Goal: Check status: Check status

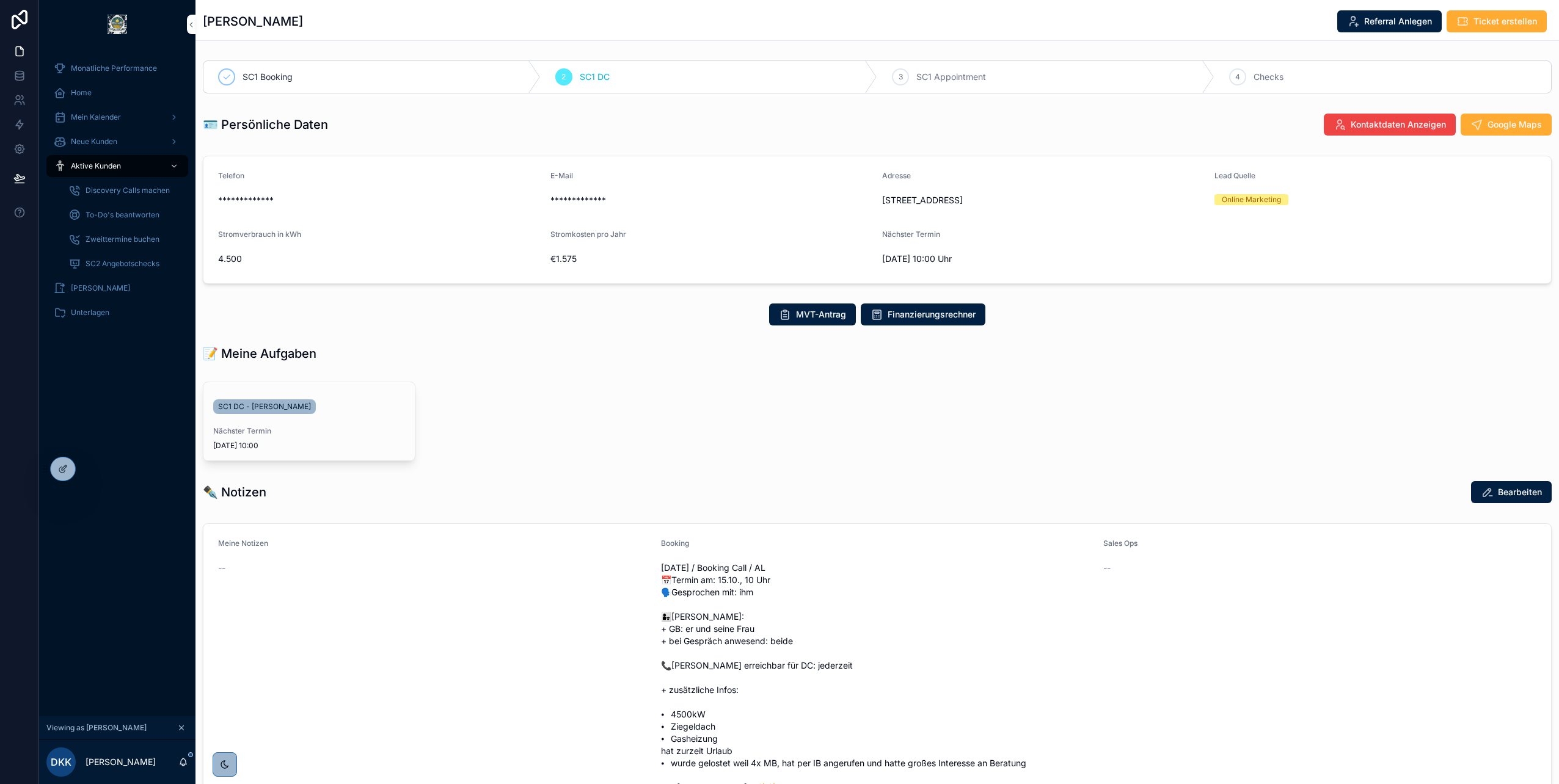
click at [0, 0] on icon at bounding box center [0, 0] width 0 height 0
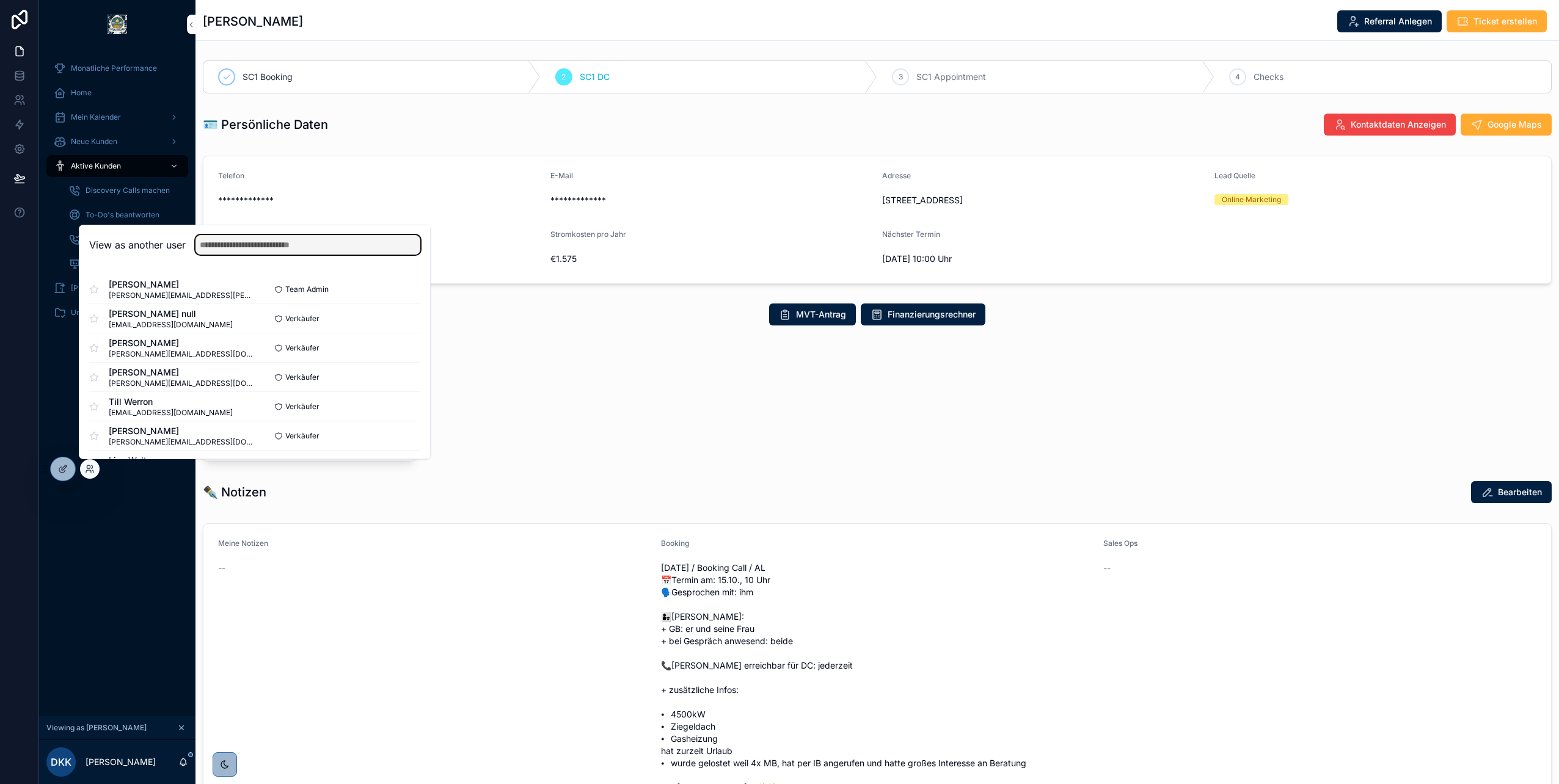
click at [328, 247] on input "text" at bounding box center [307, 245] width 225 height 20
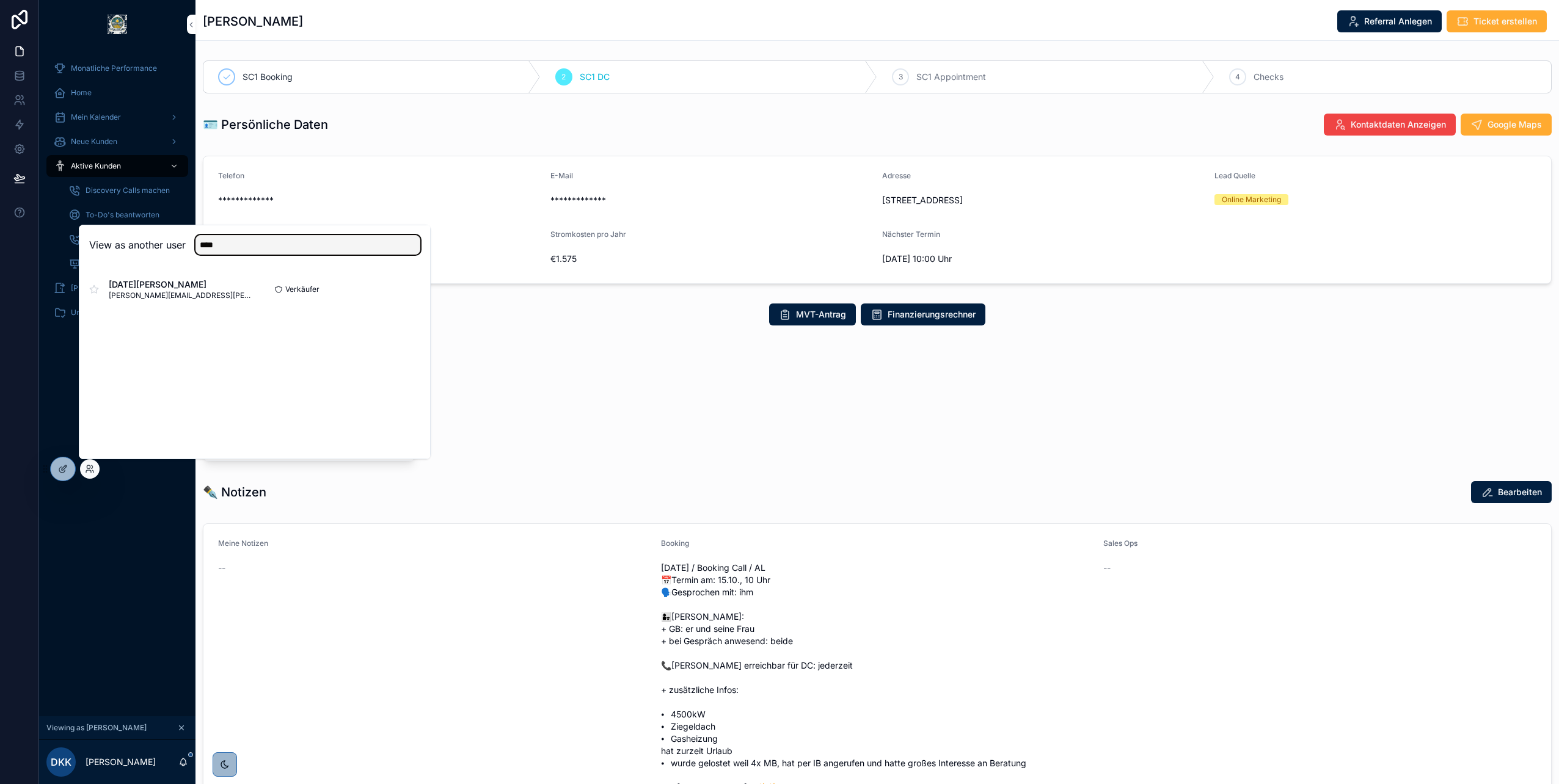
type input "****"
click at [0, 0] on button "Select" at bounding box center [0, 0] width 0 height 0
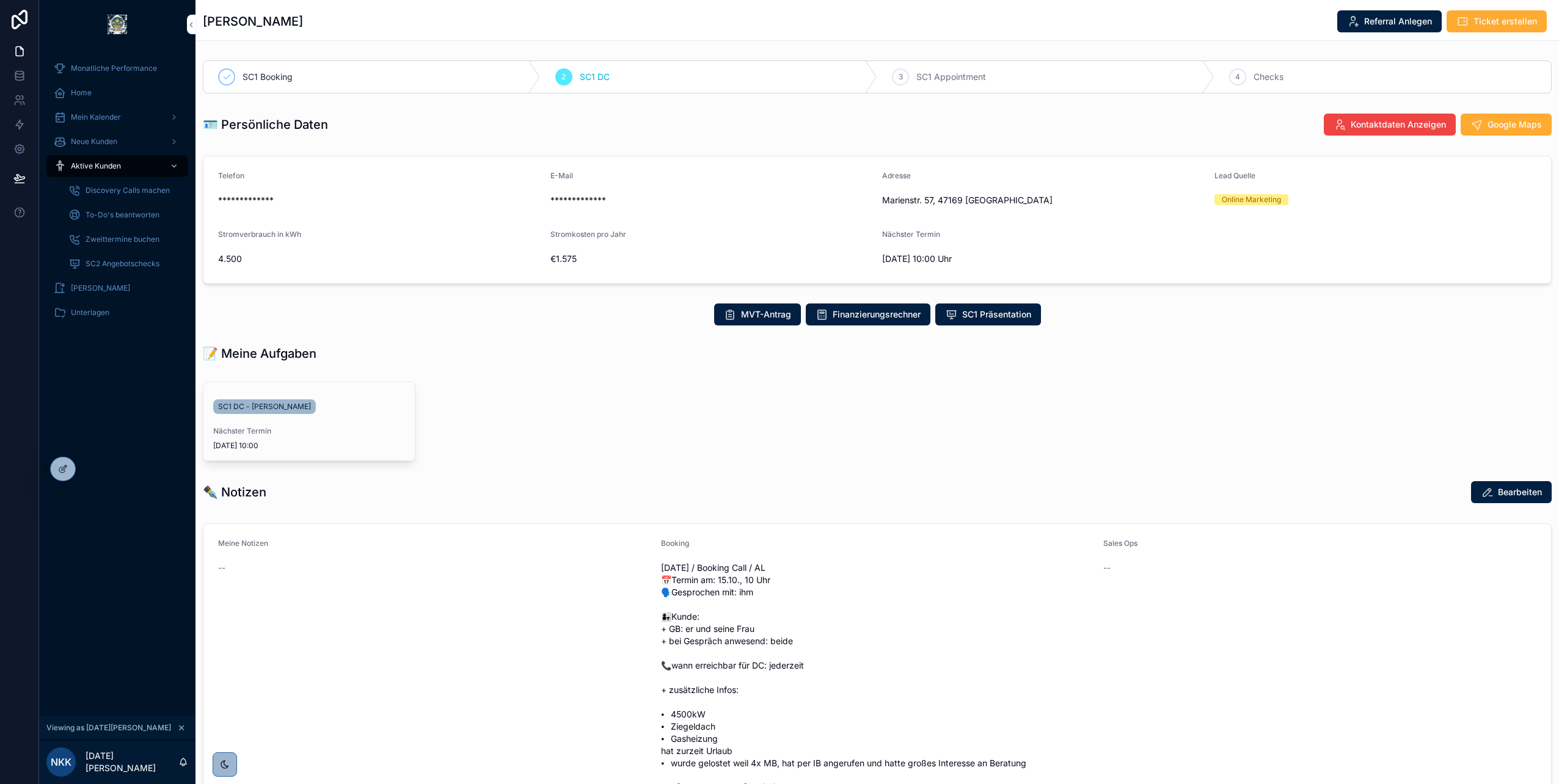
click at [107, 116] on span "Mein Kalender" at bounding box center [96, 117] width 50 height 10
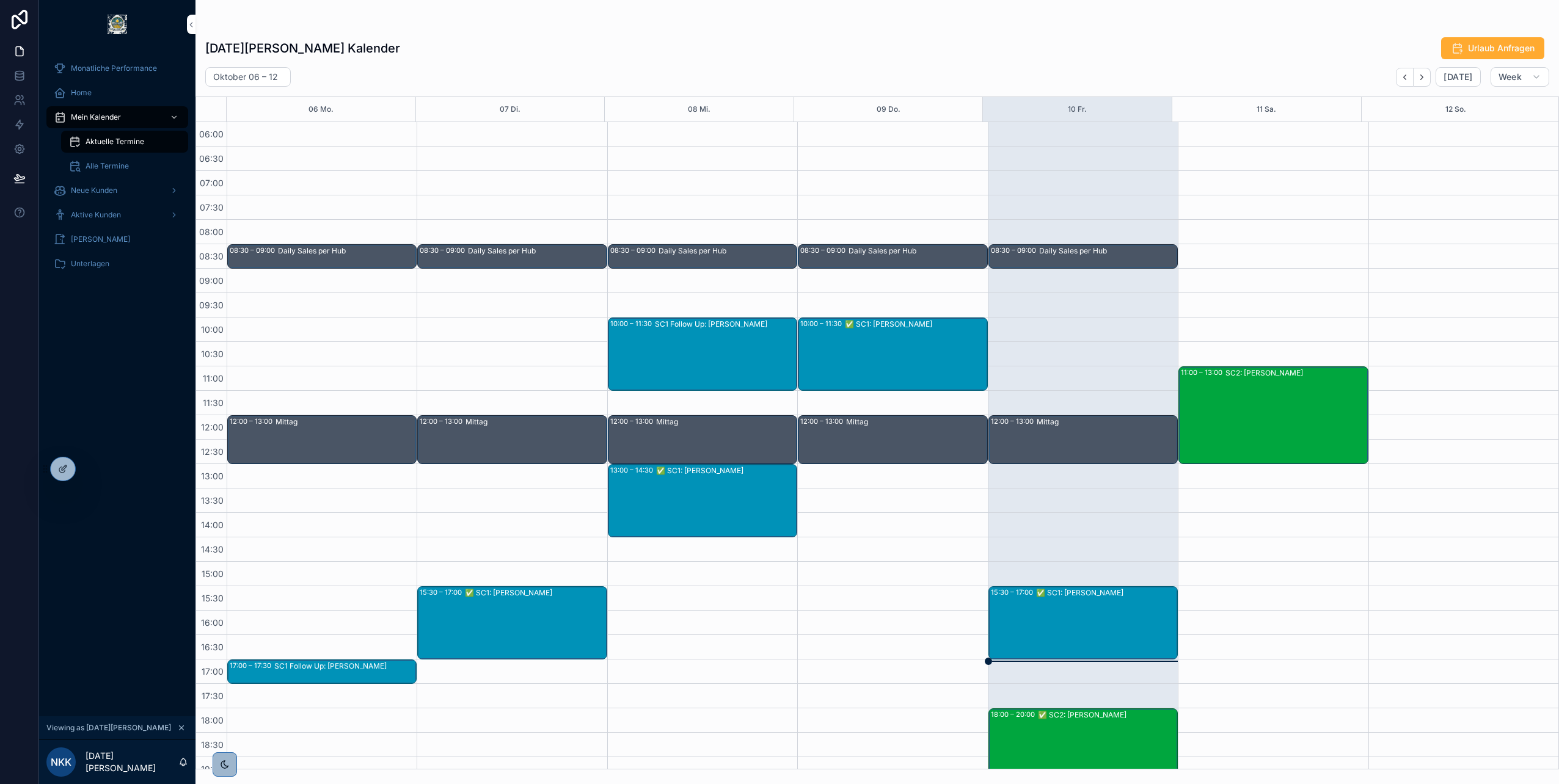
click at [1253, 379] on div "SC2: [PERSON_NAME]" at bounding box center [1295, 415] width 141 height 95
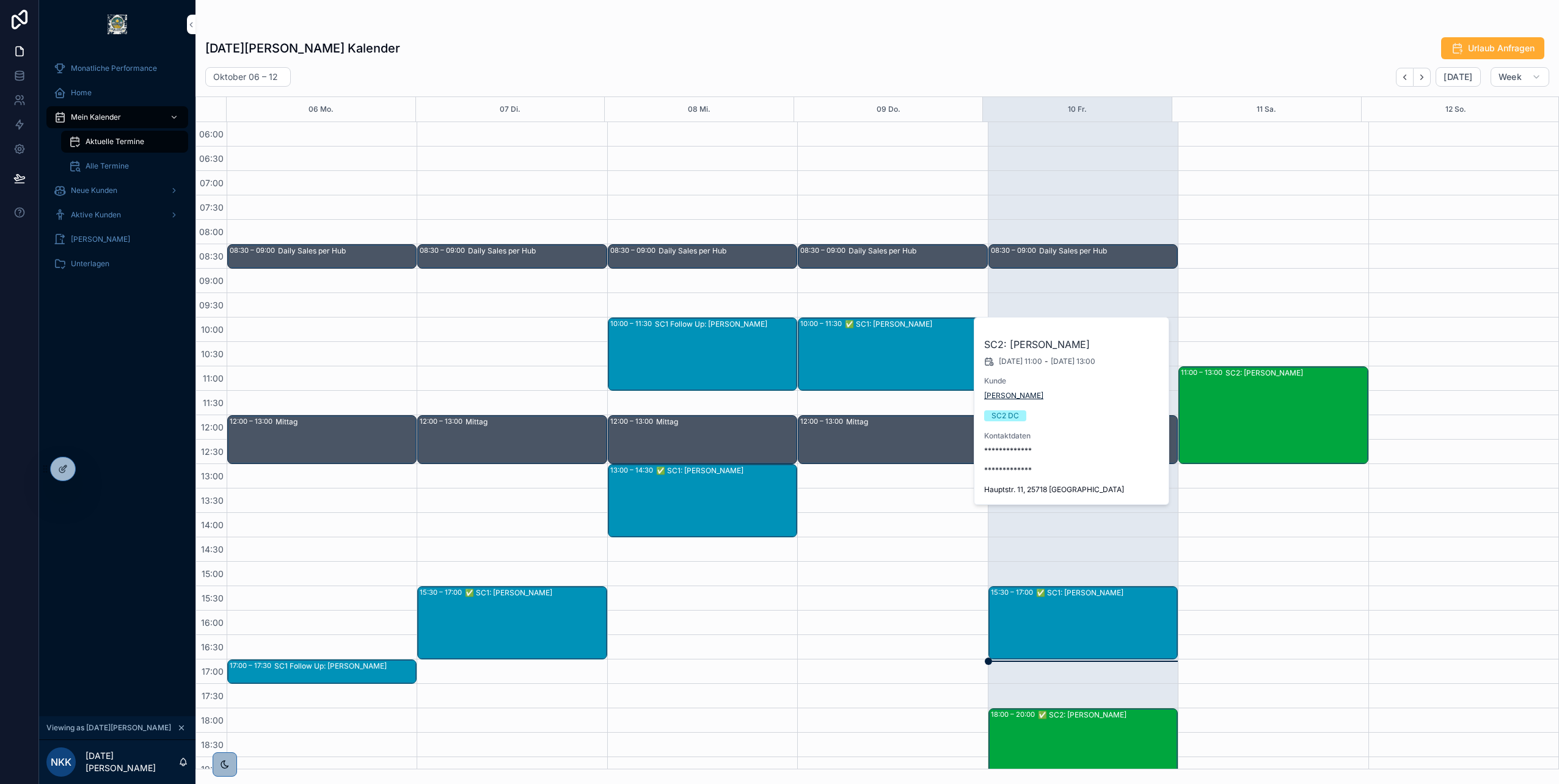
click at [1004, 391] on span "[PERSON_NAME]" at bounding box center [1014, 396] width 59 height 10
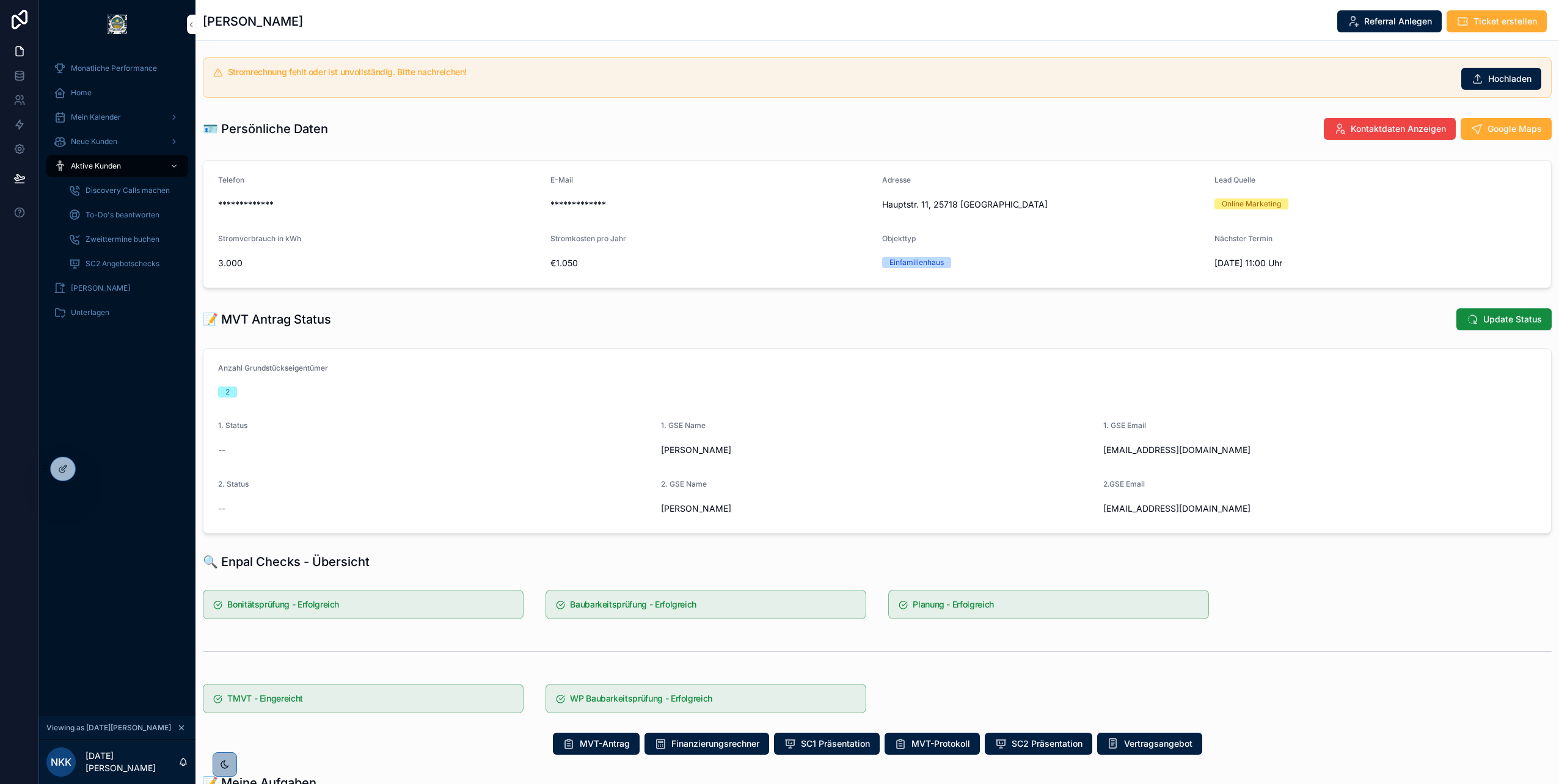
scroll to position [366, 0]
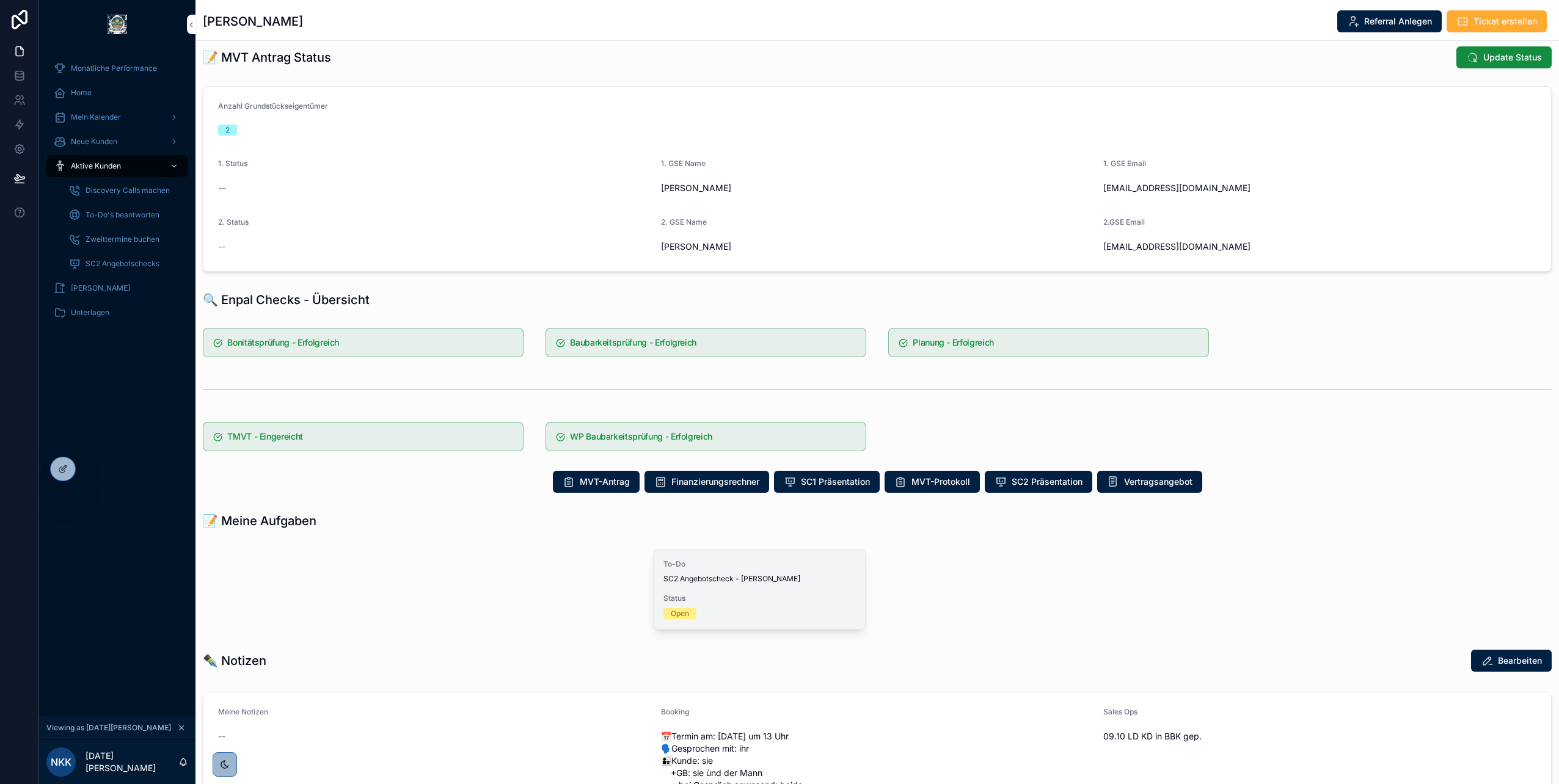
click at [730, 586] on div "To-Do SC2 Angebotscheck - [PERSON_NAME] Status Open" at bounding box center [759, 589] width 212 height 79
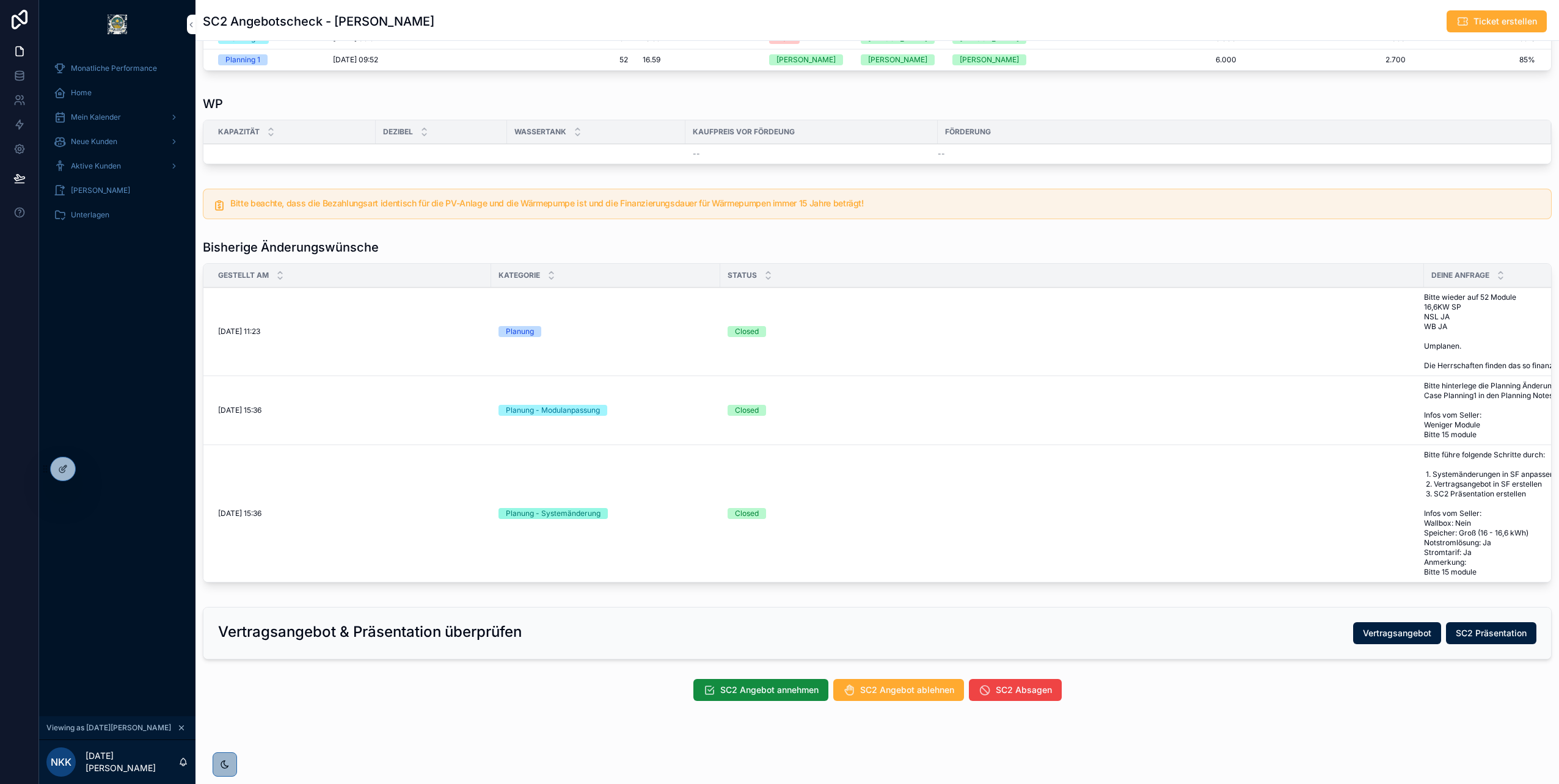
scroll to position [408, 0]
click at [1398, 635] on span "Vertragsangebot" at bounding box center [1396, 633] width 68 height 12
